Goal: Task Accomplishment & Management: Manage account settings

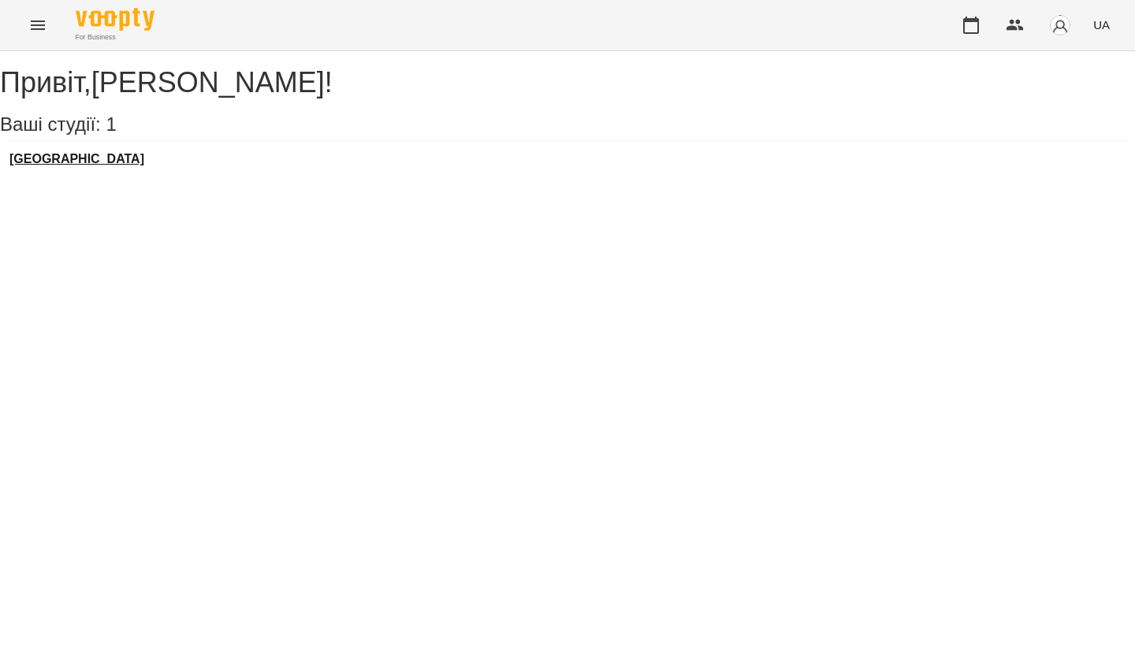
click at [97, 166] on h3 "[GEOGRAPHIC_DATA]" at bounding box center [76, 159] width 135 height 14
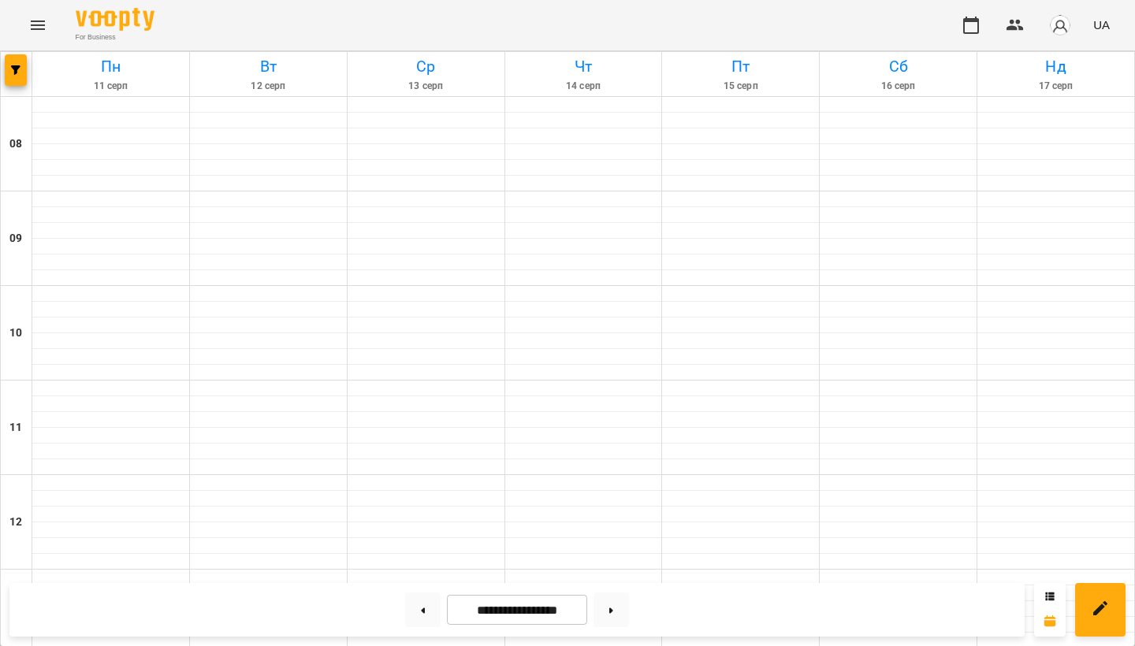
scroll to position [877, 0]
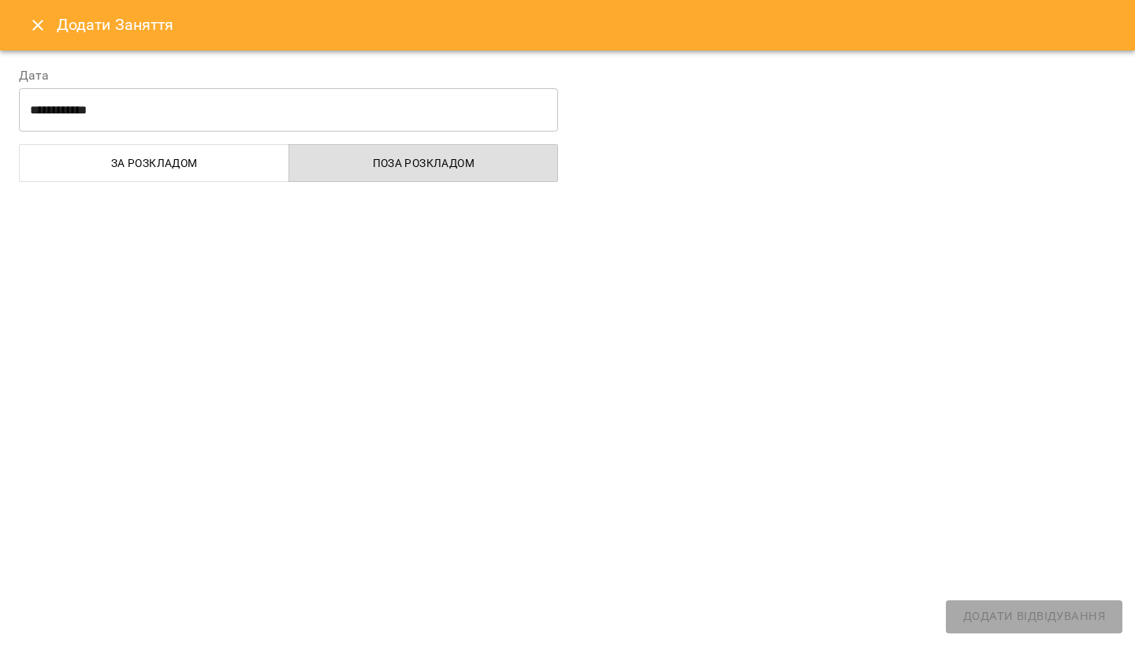
select select "**********"
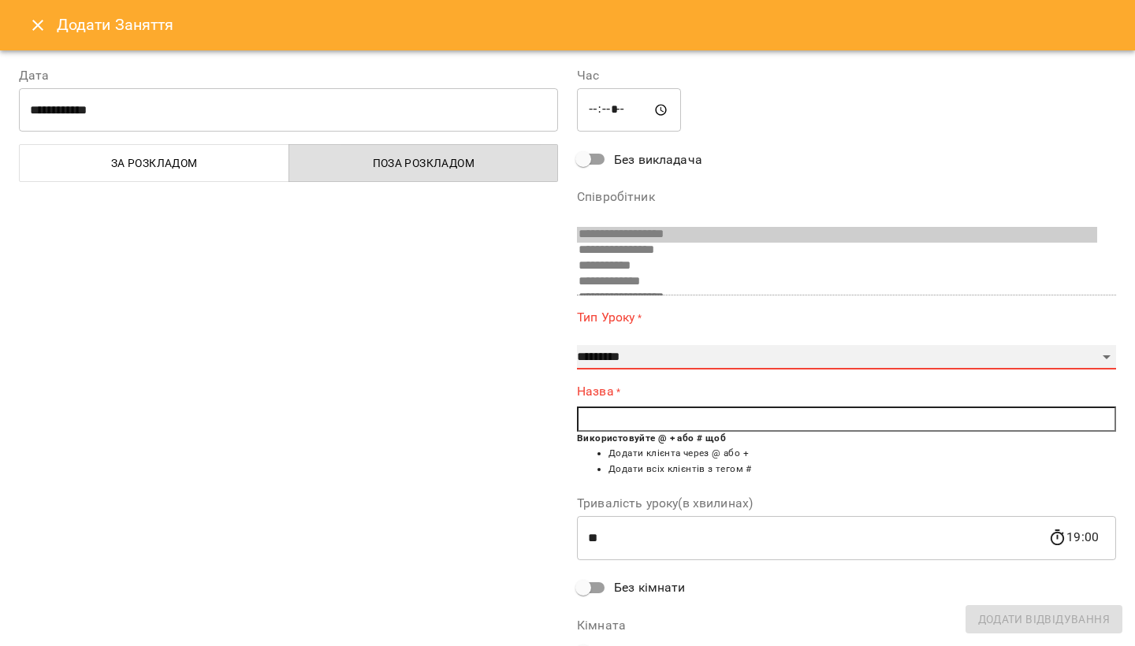
select select "**********"
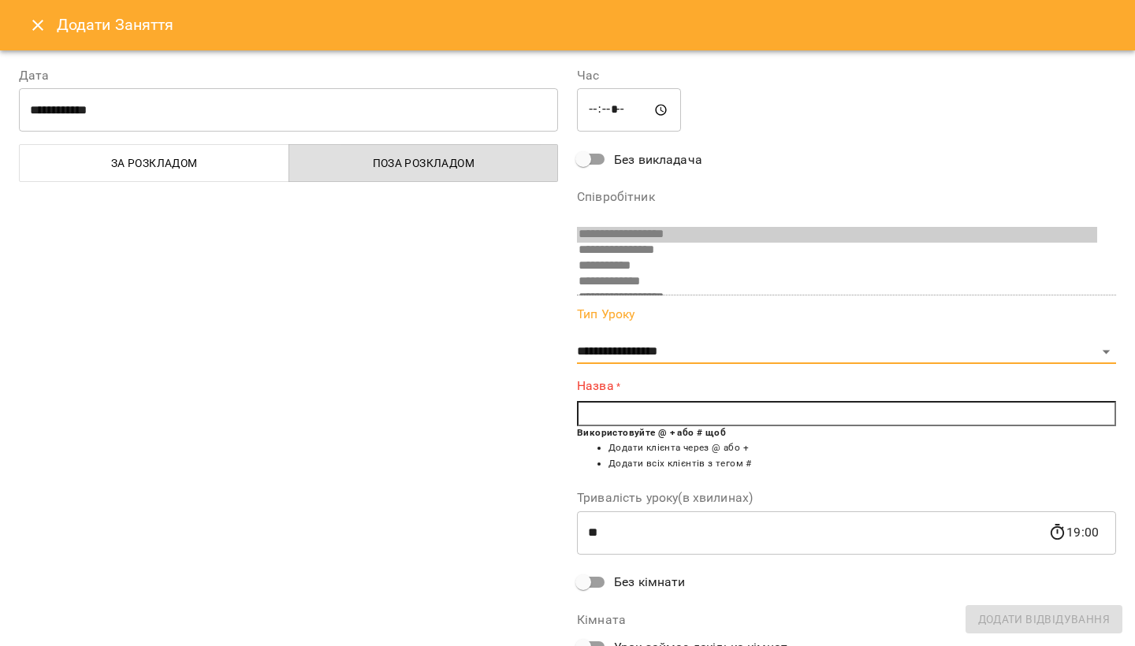
click at [617, 412] on input "text" at bounding box center [846, 413] width 539 height 25
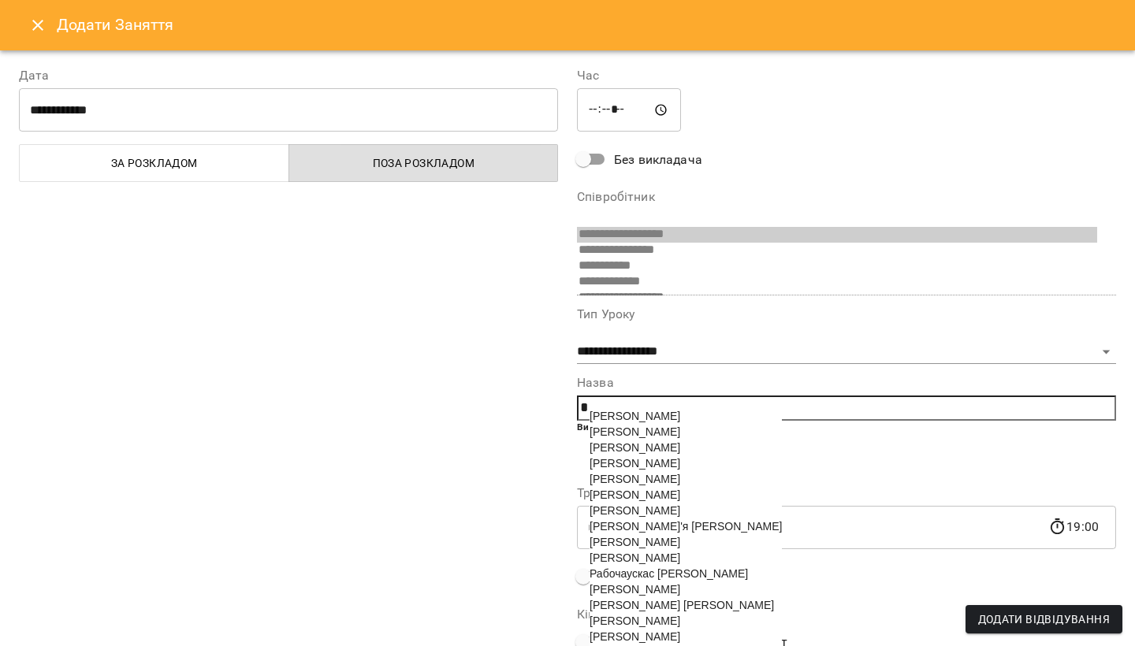
click at [626, 580] on span "Рабочаускас [PERSON_NAME]" at bounding box center [669, 574] width 158 height 13
type input "**********"
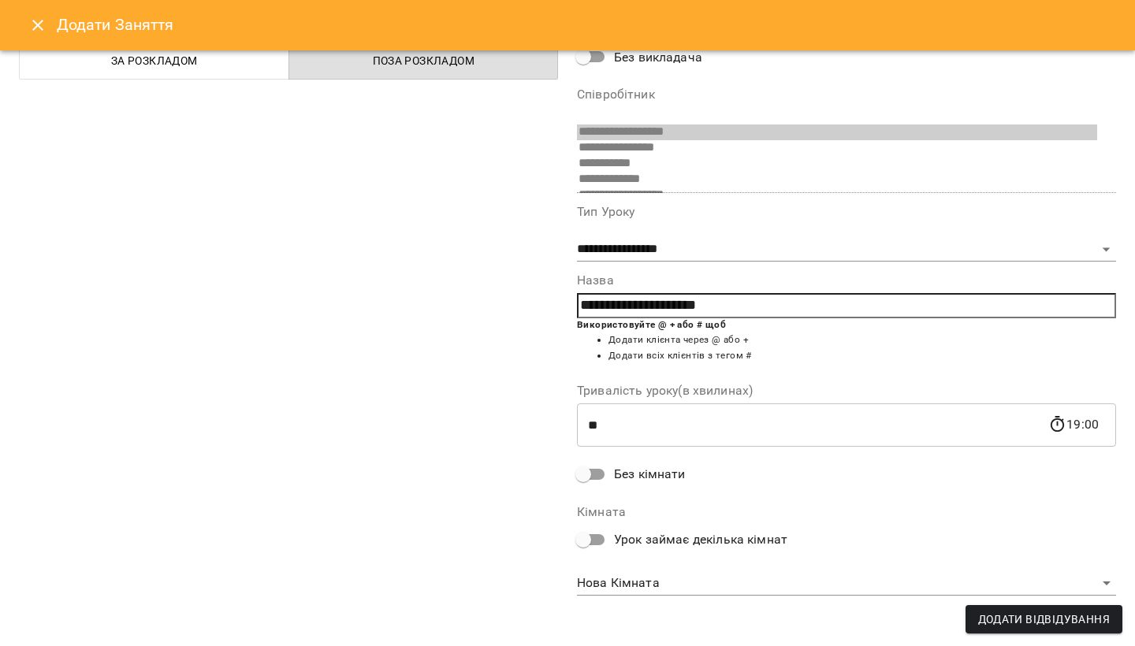
scroll to position [101, 0]
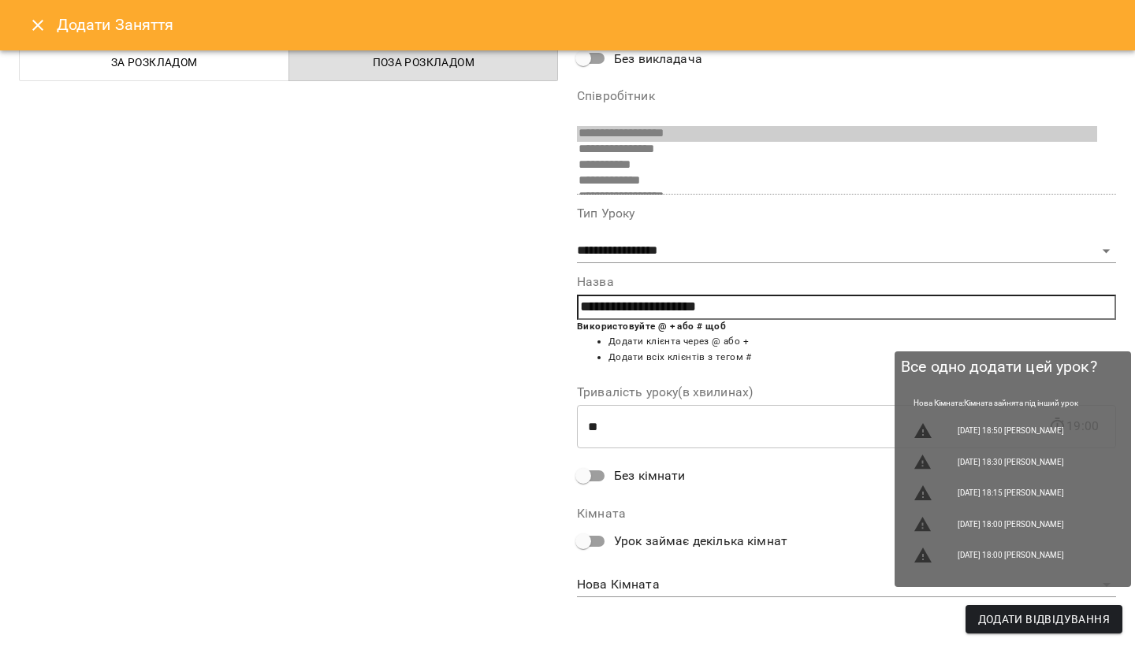
click at [1049, 622] on span "Додати Відвідування" at bounding box center [1044, 619] width 132 height 19
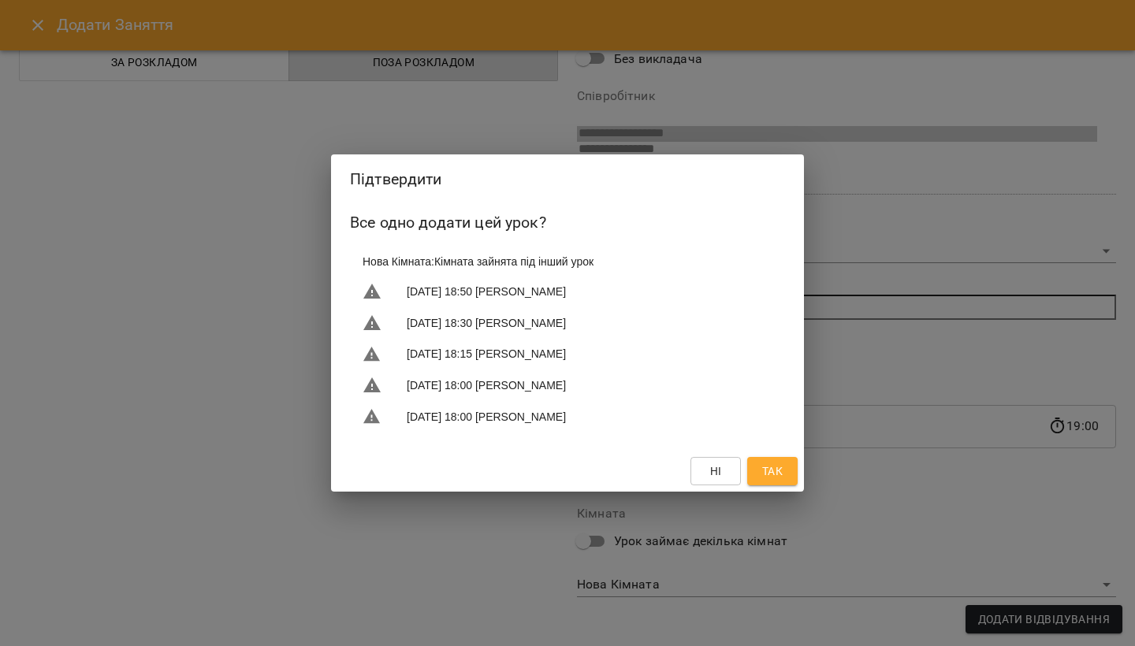
click at [772, 470] on span "Так" at bounding box center [772, 471] width 20 height 19
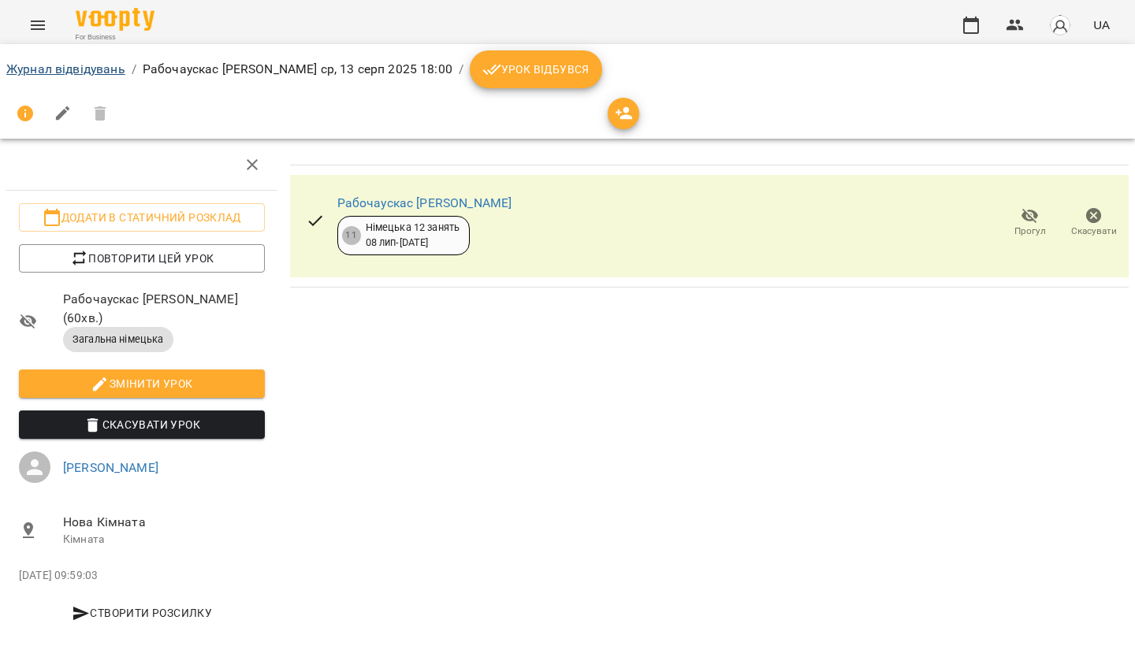
click at [52, 67] on link "Журнал відвідувань" at bounding box center [65, 68] width 119 height 15
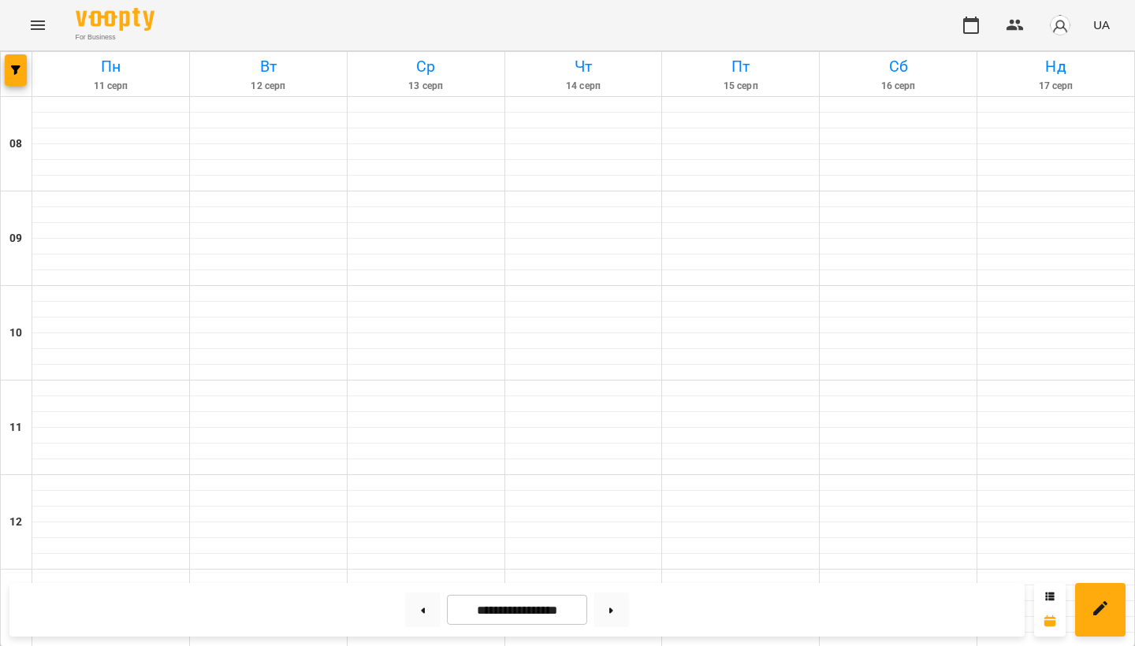
scroll to position [940, 0]
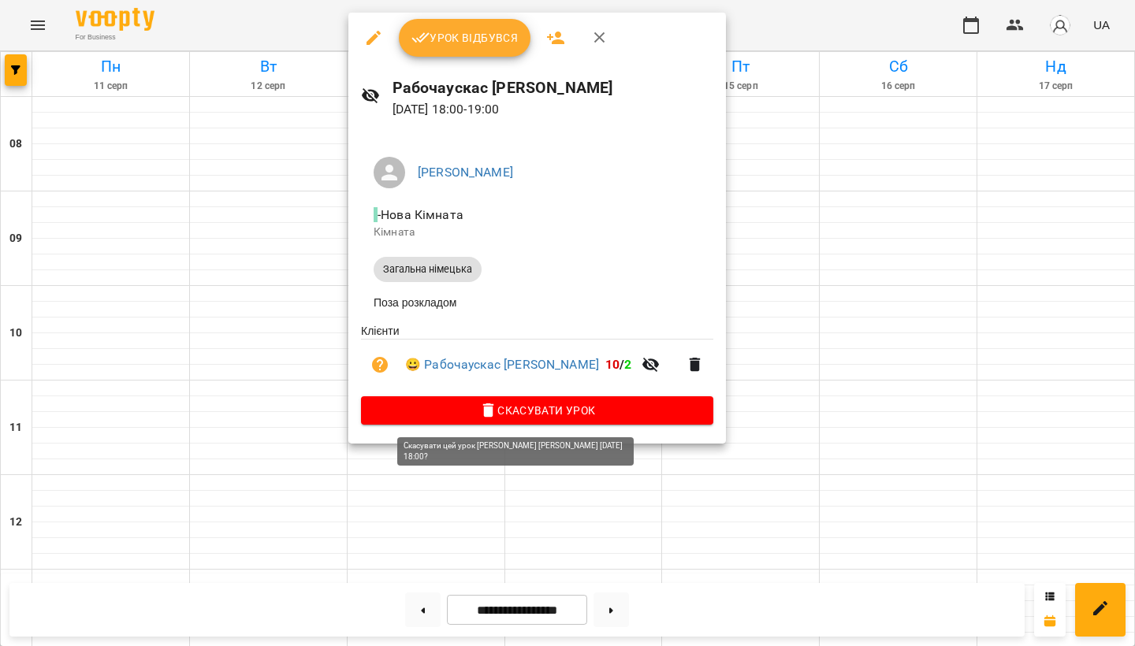
click at [561, 415] on span "Скасувати Урок" at bounding box center [537, 410] width 327 height 19
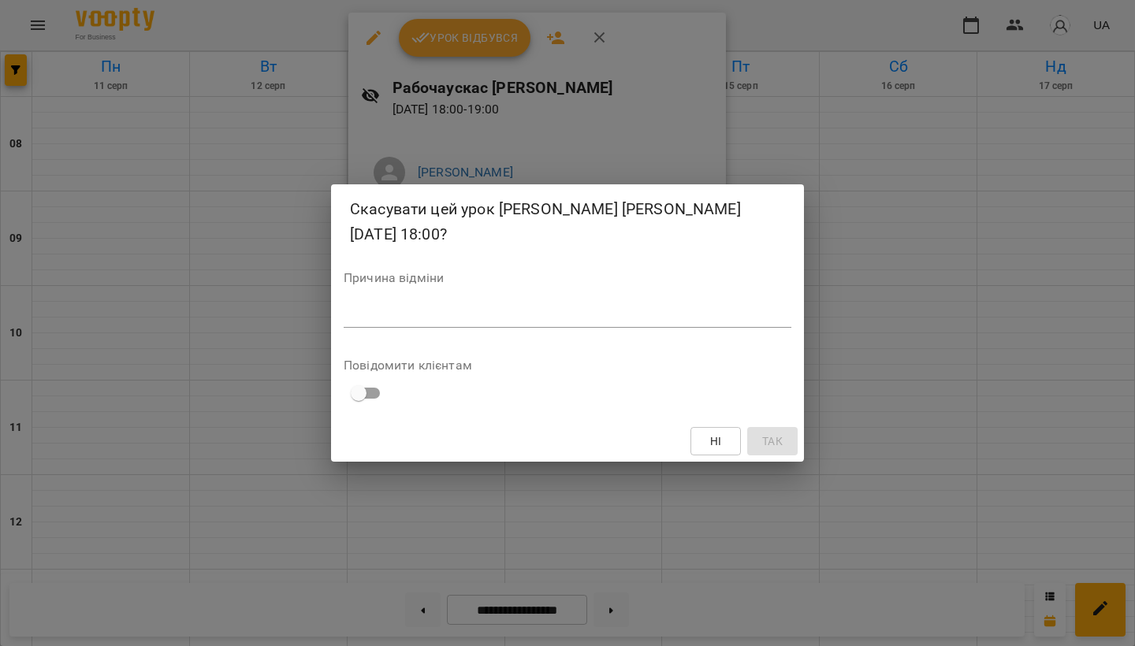
click at [706, 444] on span "Ні" at bounding box center [715, 441] width 25 height 19
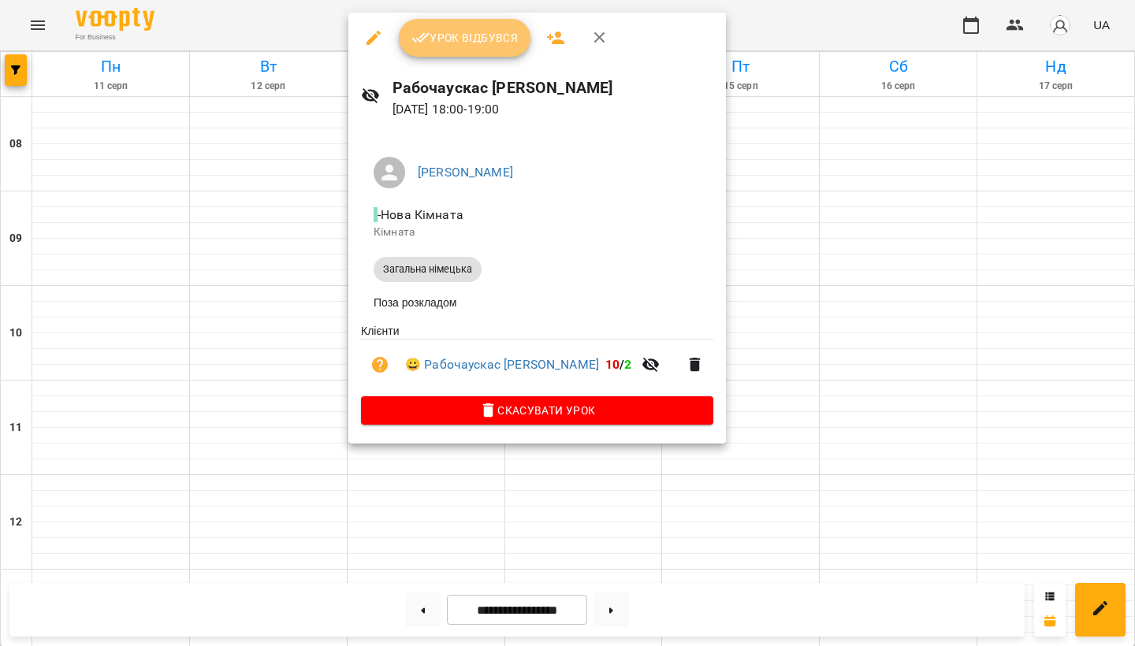
click at [444, 42] on span "Урок відбувся" at bounding box center [465, 37] width 107 height 19
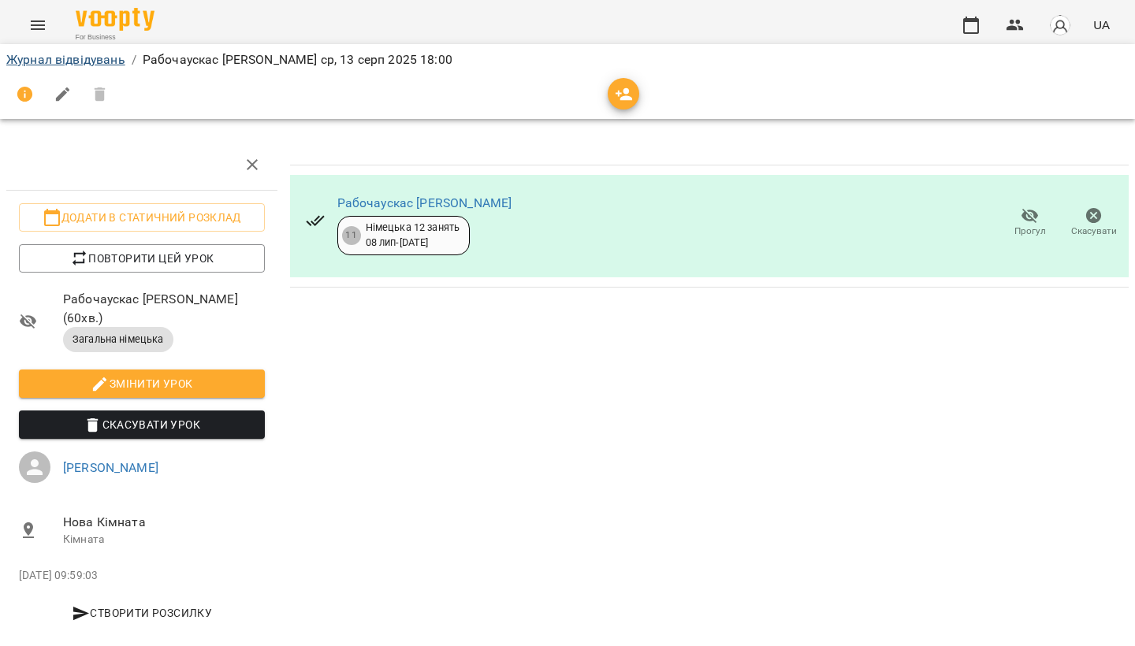
click at [80, 60] on link "Журнал відвідувань" at bounding box center [65, 59] width 119 height 15
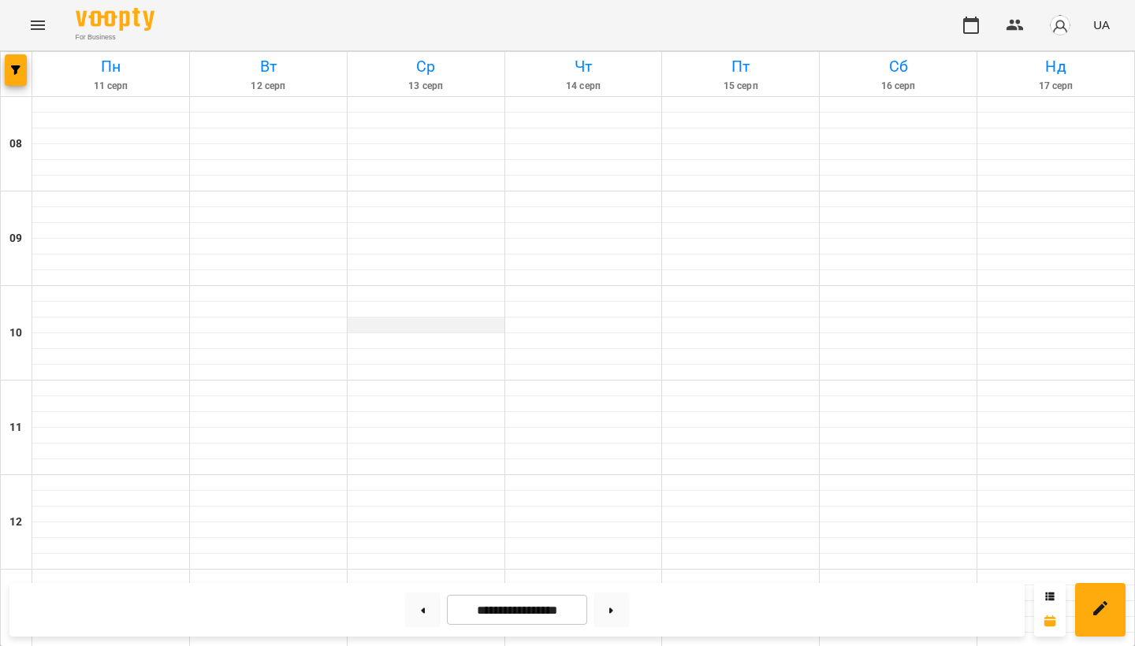
scroll to position [940, 0]
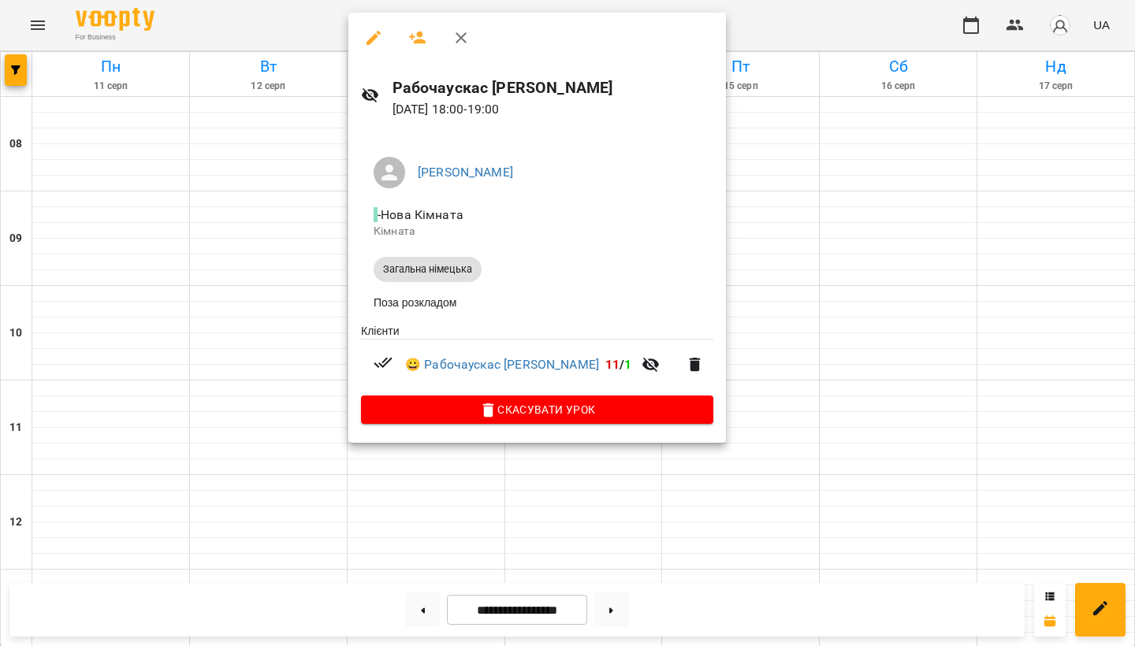
click at [483, 509] on div at bounding box center [567, 323] width 1135 height 646
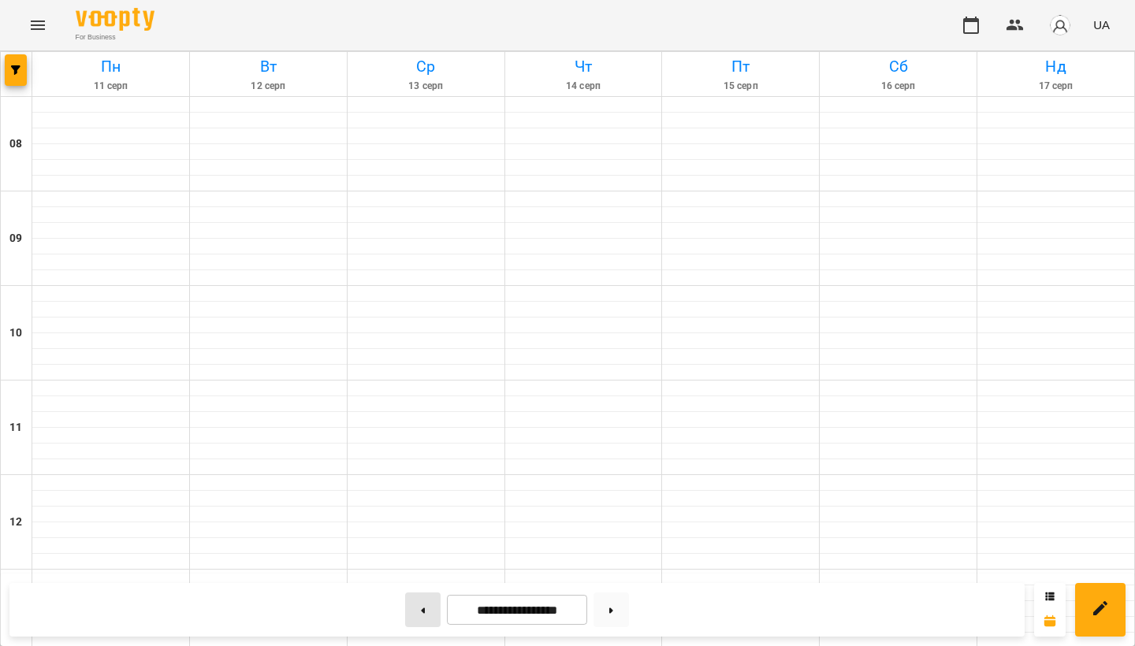
click at [415, 605] on button at bounding box center [422, 610] width 35 height 35
click at [603, 613] on button at bounding box center [611, 610] width 35 height 35
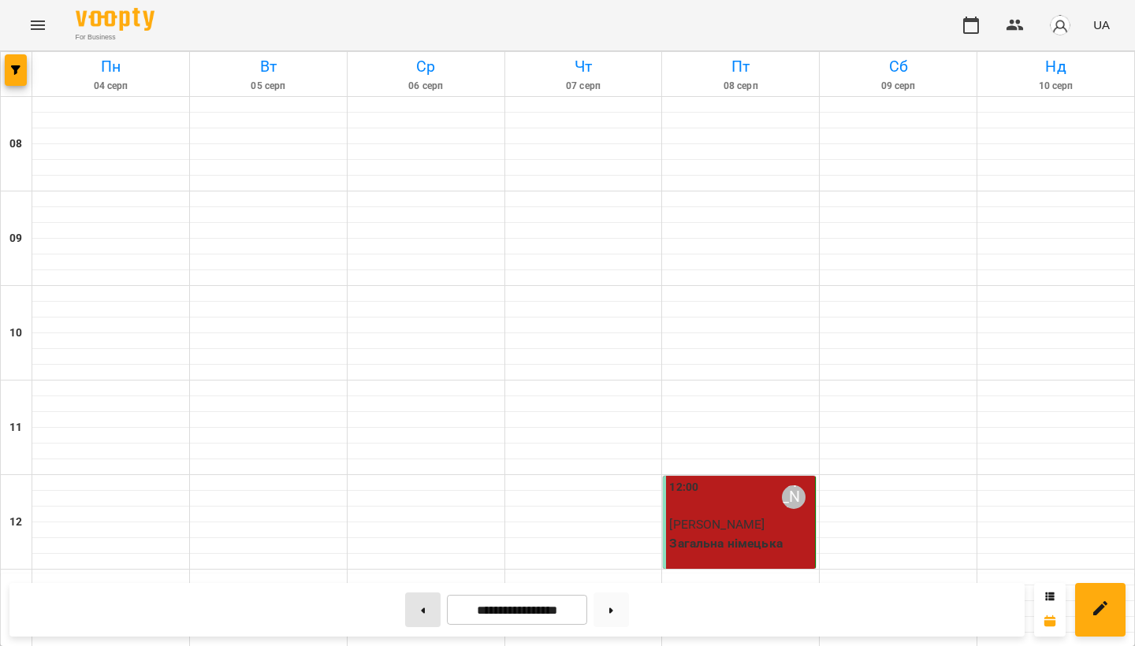
click at [424, 615] on button at bounding box center [422, 610] width 35 height 35
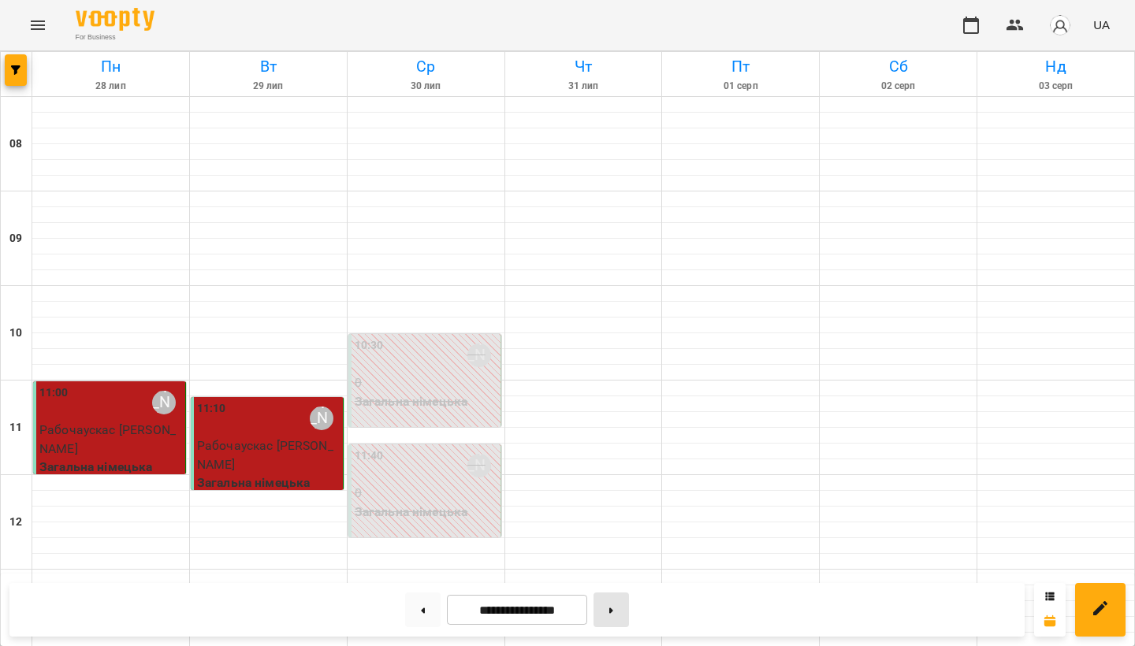
scroll to position [0, 0]
click at [618, 615] on button at bounding box center [611, 610] width 35 height 35
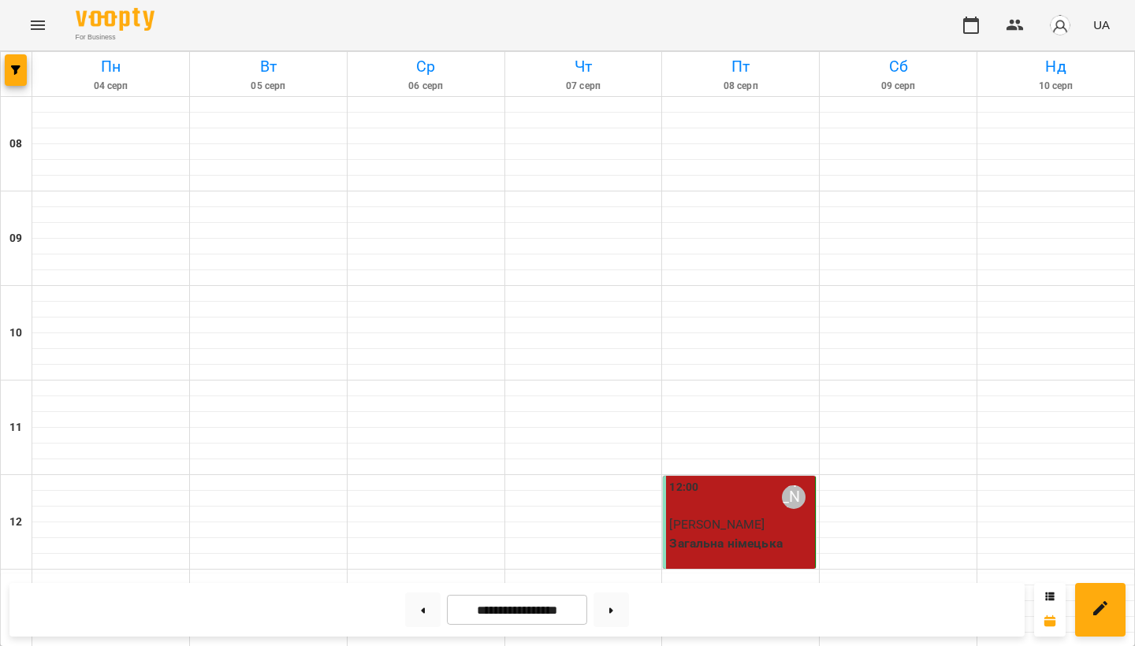
scroll to position [940, 0]
click at [612, 610] on button at bounding box center [611, 610] width 35 height 35
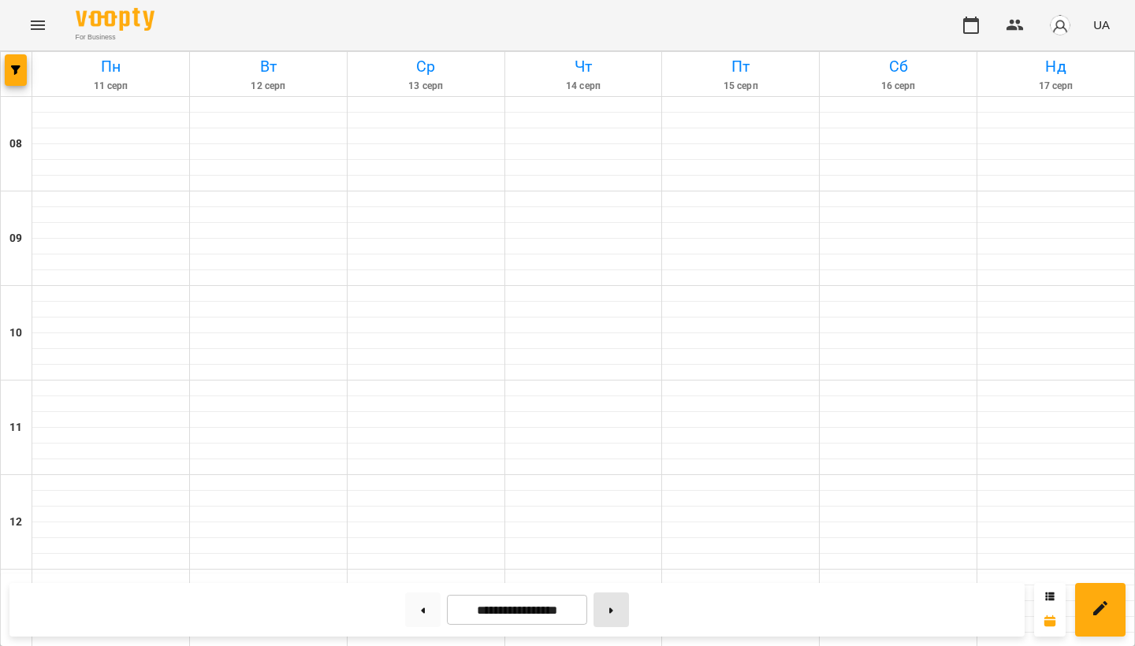
type input "**********"
